Goal: Transaction & Acquisition: Book appointment/travel/reservation

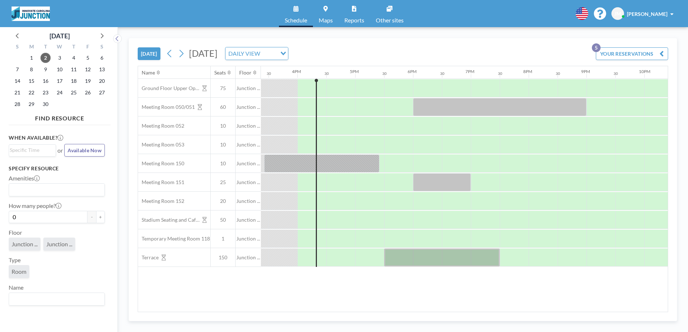
scroll to position [0, 896]
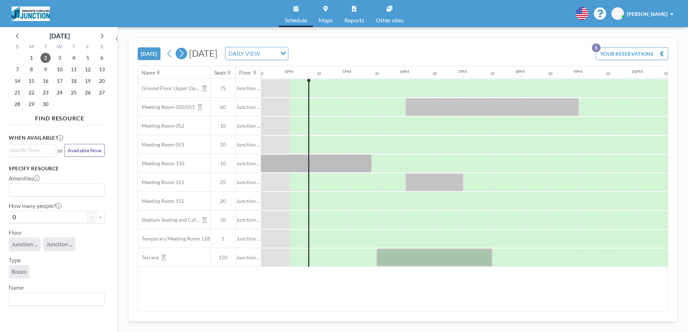
click at [181, 52] on icon at bounding box center [181, 53] width 7 height 11
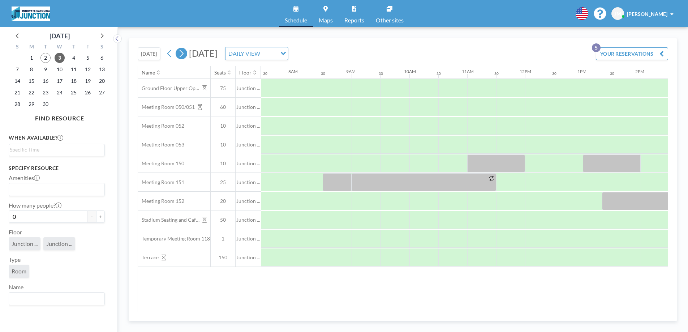
click at [181, 52] on icon at bounding box center [181, 53] width 7 height 11
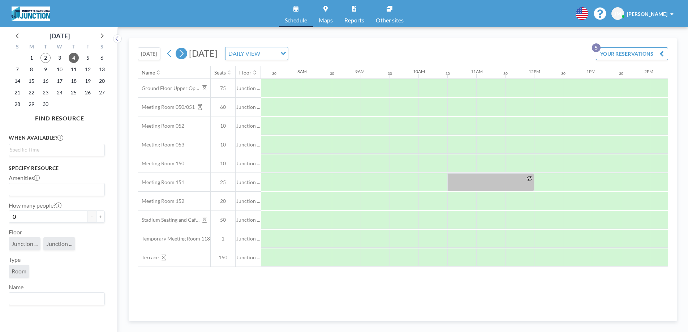
scroll to position [0, 434]
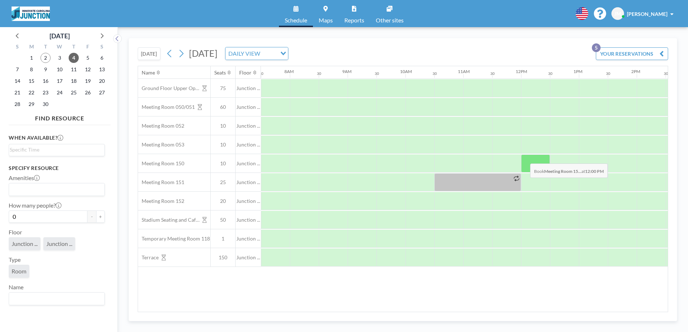
click at [524, 158] on div at bounding box center [535, 163] width 29 height 18
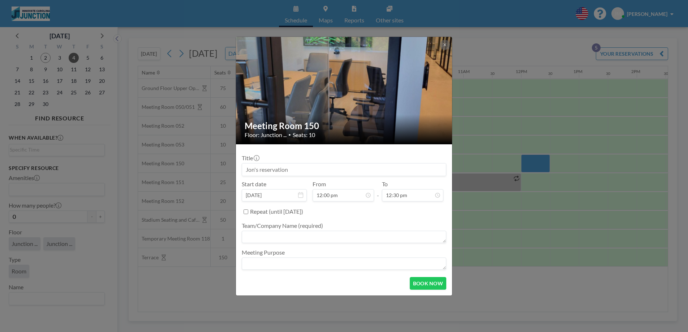
click at [524, 158] on div "Meeting Room 150 Floor: Junction ... • Seats: 10 Title Start date [DATE] From 1…" at bounding box center [344, 166] width 688 height 332
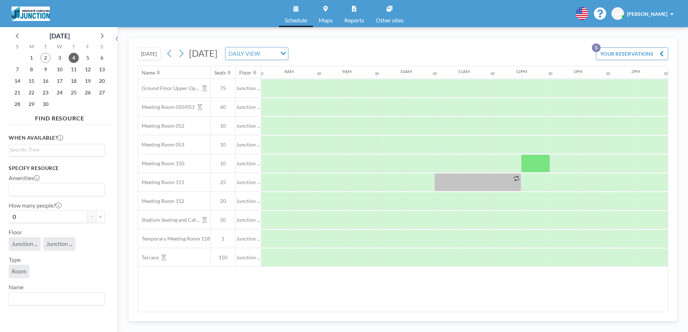
click at [524, 158] on div at bounding box center [535, 163] width 29 height 18
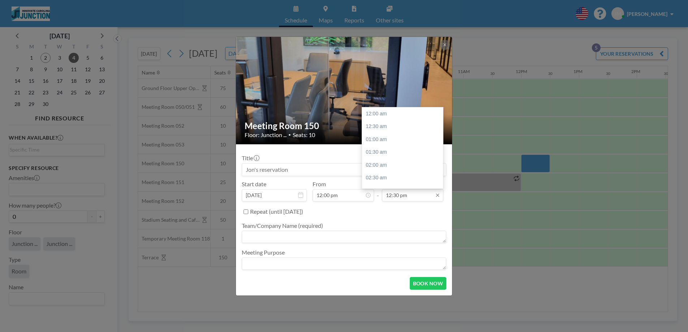
scroll to position [322, 0]
click at [427, 195] on input "12:30 pm" at bounding box center [412, 195] width 61 height 12
click at [382, 127] on div "01:00 pm" at bounding box center [404, 126] width 85 height 13
type input "01:00 pm"
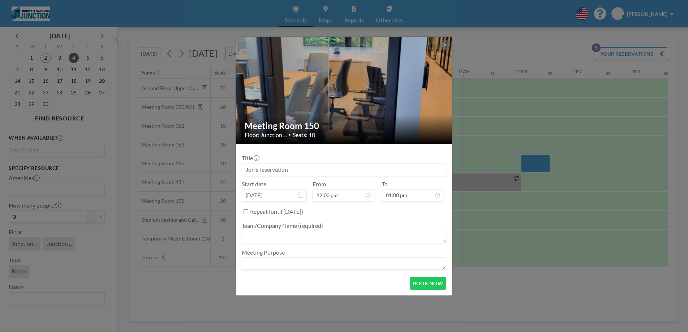
drag, startPoint x: 306, startPoint y: 170, endPoint x: 250, endPoint y: 164, distance: 56.3
click at [250, 165] on input at bounding box center [344, 169] width 204 height 12
type input "Tammuz Family N.A."
click at [271, 236] on textarea at bounding box center [344, 237] width 204 height 12
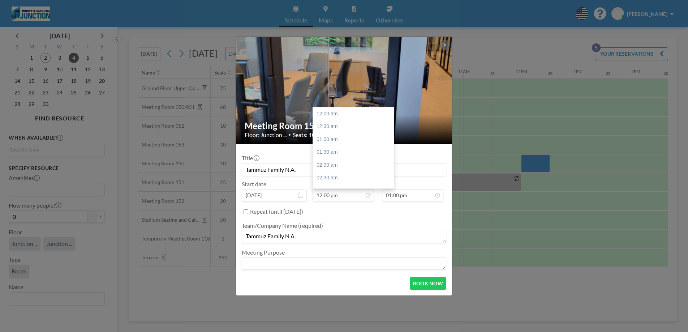
scroll to position [309, 0]
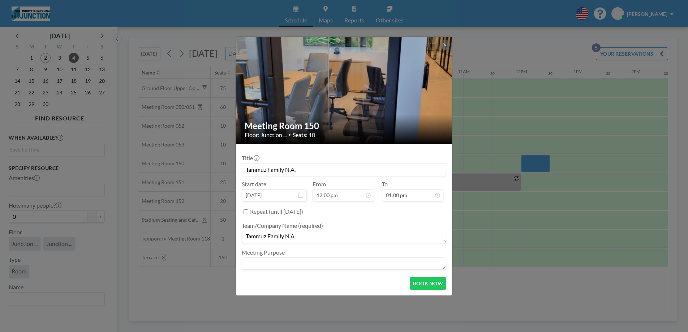
type textarea "Tammuz Family N.A."
click at [337, 171] on input "Tammuz Family N.A." at bounding box center [344, 169] width 204 height 12
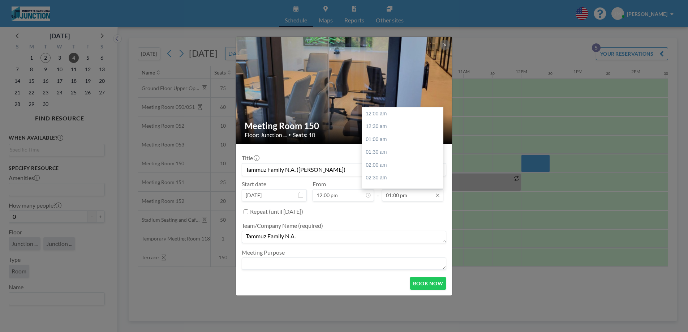
scroll to position [334, 0]
type input "Tammuz Family N.A. ([PERSON_NAME])"
click at [383, 127] on div "01:30 pm" at bounding box center [404, 126] width 85 height 13
type input "01:30 pm"
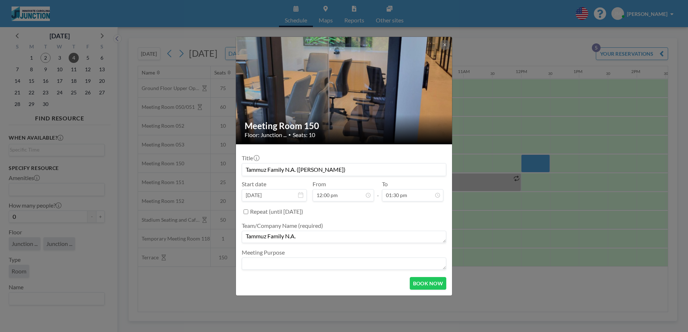
scroll to position [309, 0]
click at [428, 282] on button "BOOK NOW" at bounding box center [428, 283] width 36 height 13
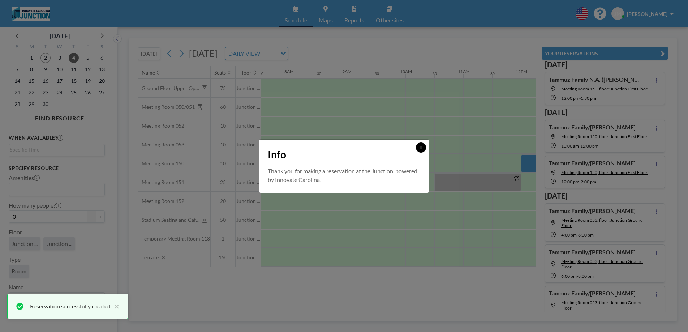
click at [421, 148] on icon at bounding box center [421, 147] width 4 height 4
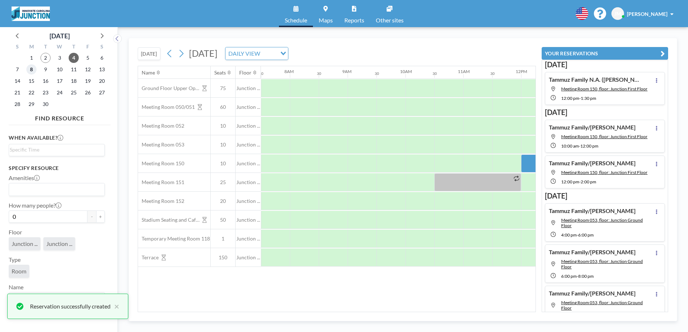
click at [33, 69] on span "8" at bounding box center [31, 69] width 10 height 10
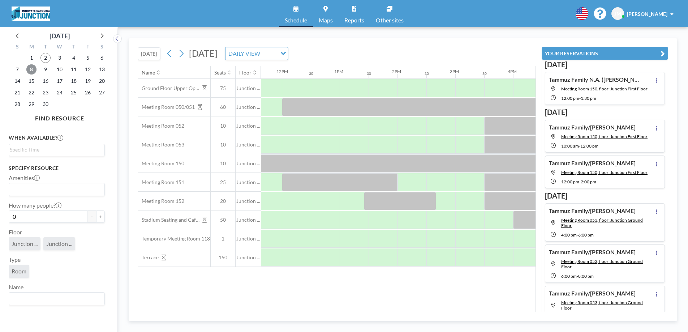
scroll to position [0, 637]
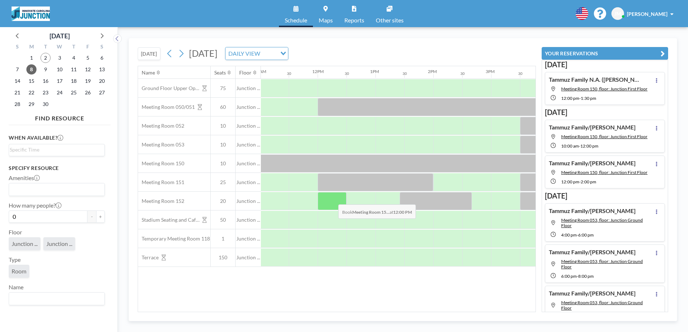
click at [332, 199] on div at bounding box center [332, 201] width 29 height 18
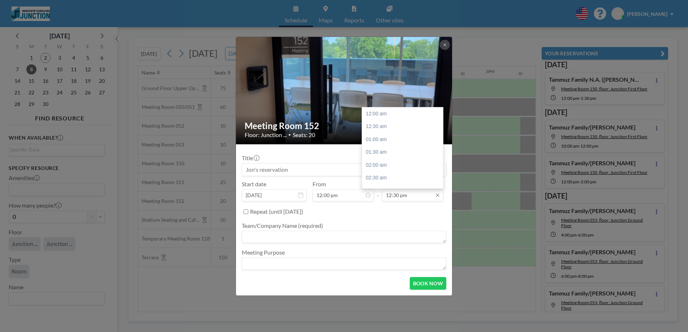
scroll to position [322, 0]
click at [374, 138] on div "01:30 pm" at bounding box center [404, 139] width 85 height 13
type input "01:30 pm"
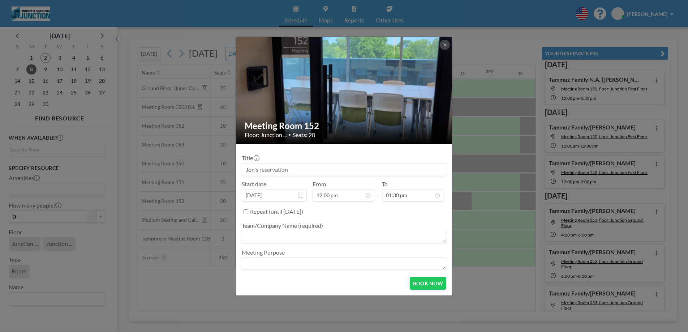
scroll to position [309, 0]
click at [358, 169] on input at bounding box center [344, 169] width 204 height 12
type input "Tammuz Family N.A. ([PERSON_NAME])"
click at [334, 234] on textarea at bounding box center [344, 237] width 204 height 12
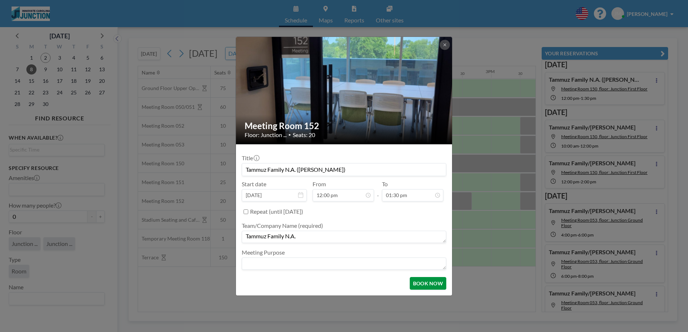
type textarea "Tammuz Family N.A."
click at [431, 282] on button "BOOK NOW" at bounding box center [428, 283] width 36 height 13
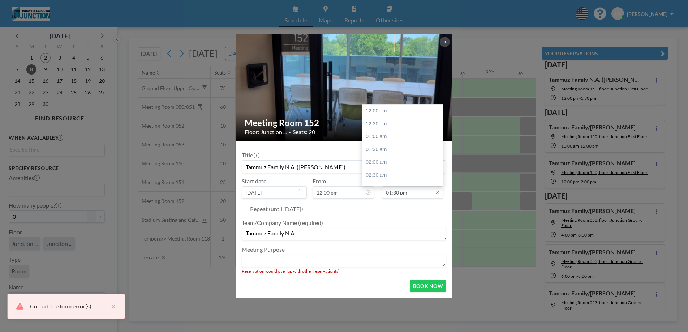
scroll to position [347, 0]
click at [415, 196] on input "01:30 pm" at bounding box center [412, 192] width 61 height 12
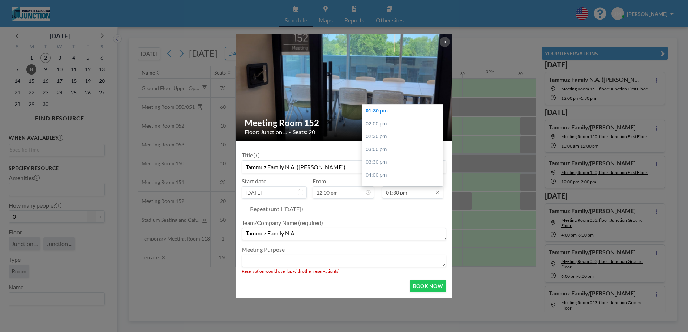
click at [418, 193] on input "01:30 pm" at bounding box center [412, 192] width 61 height 12
click at [389, 133] on div "01:00 pm" at bounding box center [404, 132] width 85 height 13
type input "01:00 pm"
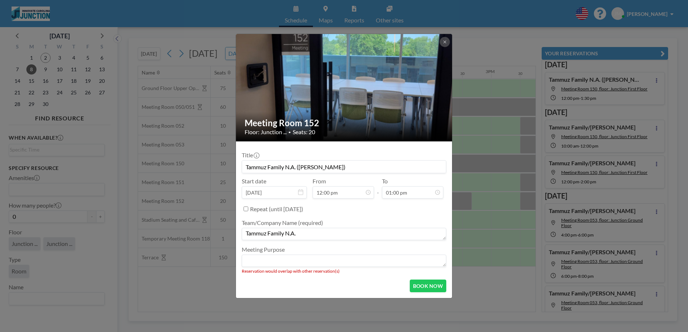
scroll to position [334, 0]
click at [434, 285] on button "BOOK NOW" at bounding box center [428, 285] width 36 height 13
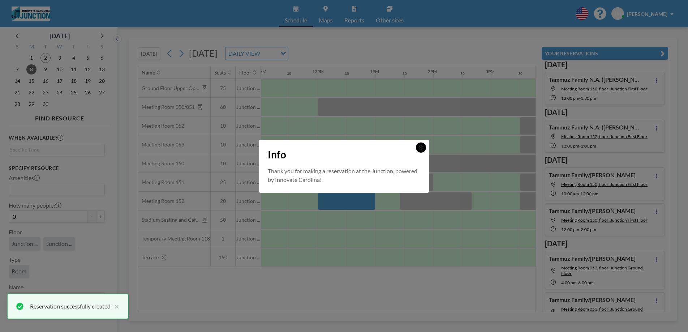
click at [422, 146] on icon at bounding box center [421, 147] width 4 height 4
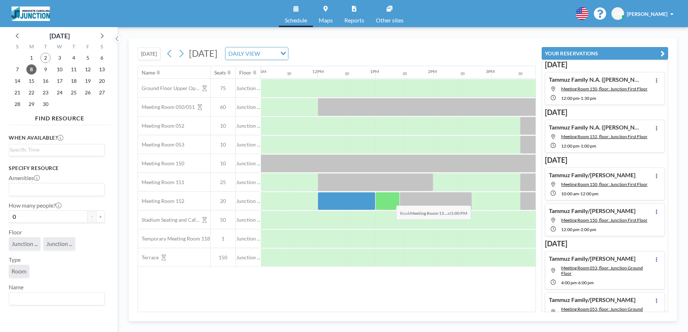
click at [390, 200] on div at bounding box center [387, 201] width 24 height 18
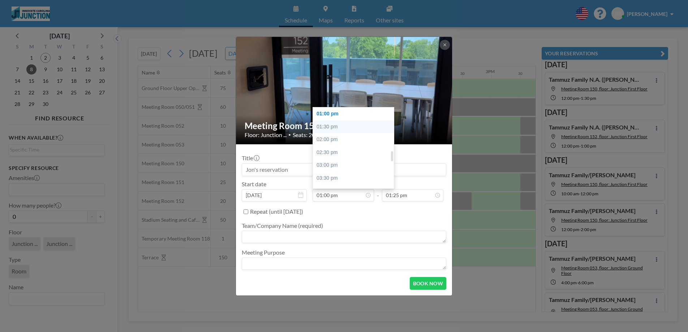
click at [346, 126] on div "01:30 pm" at bounding box center [355, 126] width 85 height 13
type input "01:30 pm"
type input "02:00 pm"
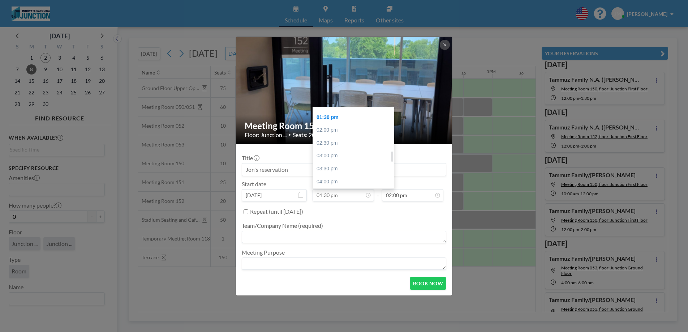
scroll to position [336, 0]
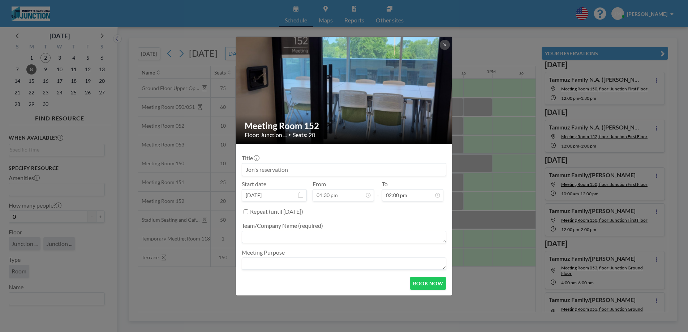
click at [345, 202] on div "Title Start date [DATE] From 01:30 pm 12:00 am 12:30 am 01:00 am 01:30 am 02:00…" at bounding box center [344, 210] width 204 height 121
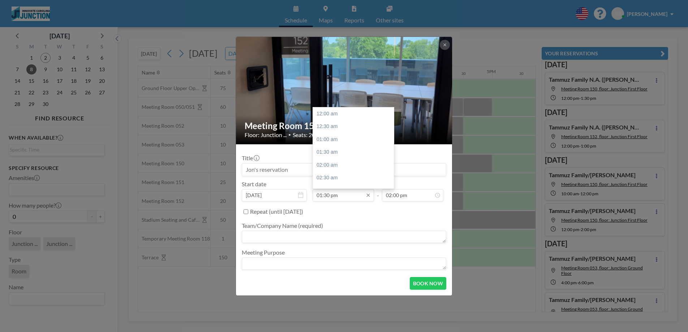
click at [346, 198] on input "01:30 pm" at bounding box center [343, 195] width 61 height 12
click at [339, 155] on div "01:00 pm" at bounding box center [355, 153] width 85 height 13
type input "01:00 pm"
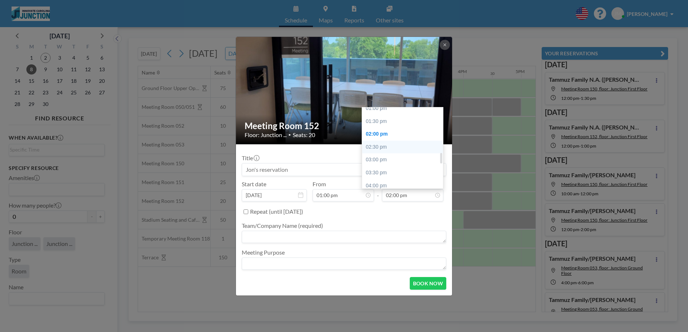
scroll to position [338, 0]
click at [381, 118] on div "01:30 pm" at bounding box center [404, 122] width 85 height 13
type input "01:30 pm"
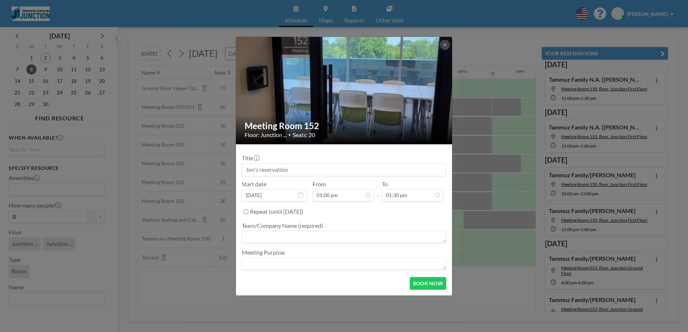
click at [289, 167] on input at bounding box center [344, 169] width 204 height 12
type input "Tammuz Family N.A. ([PERSON_NAME])"
click at [279, 236] on textarea at bounding box center [344, 237] width 204 height 12
type textarea "Tammuz Family N.A."
click at [436, 280] on button "BOOK NOW" at bounding box center [428, 283] width 36 height 13
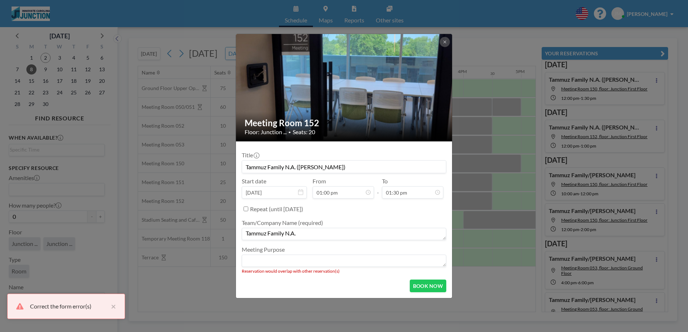
scroll to position [347, 0]
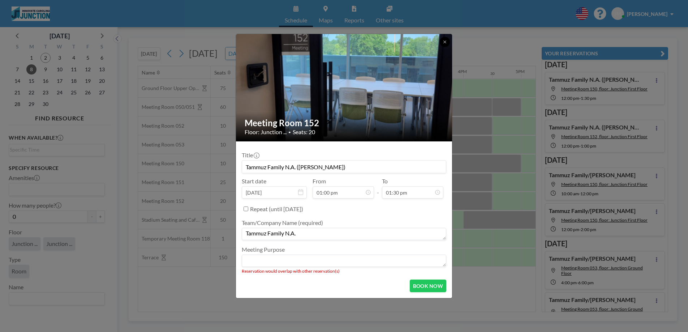
click at [446, 44] on button at bounding box center [445, 42] width 10 height 10
